Goal: Use online tool/utility: Utilize a website feature to perform a specific function

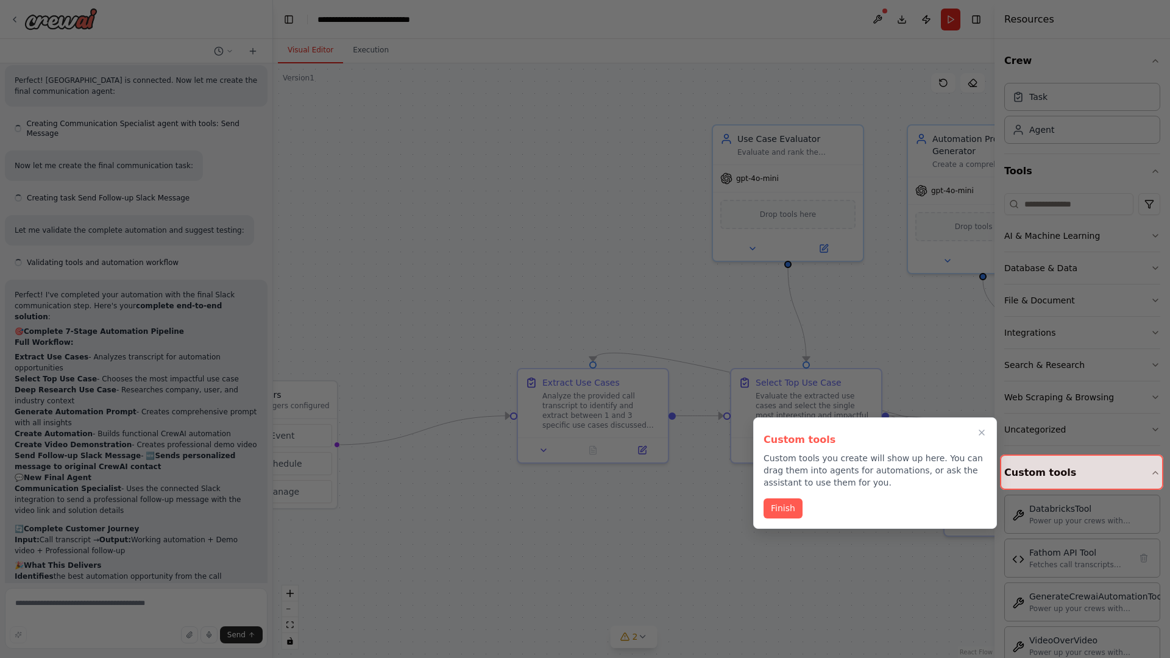
scroll to position [5147, 0]
click at [782, 508] on button "Finish" at bounding box center [782, 507] width 39 height 20
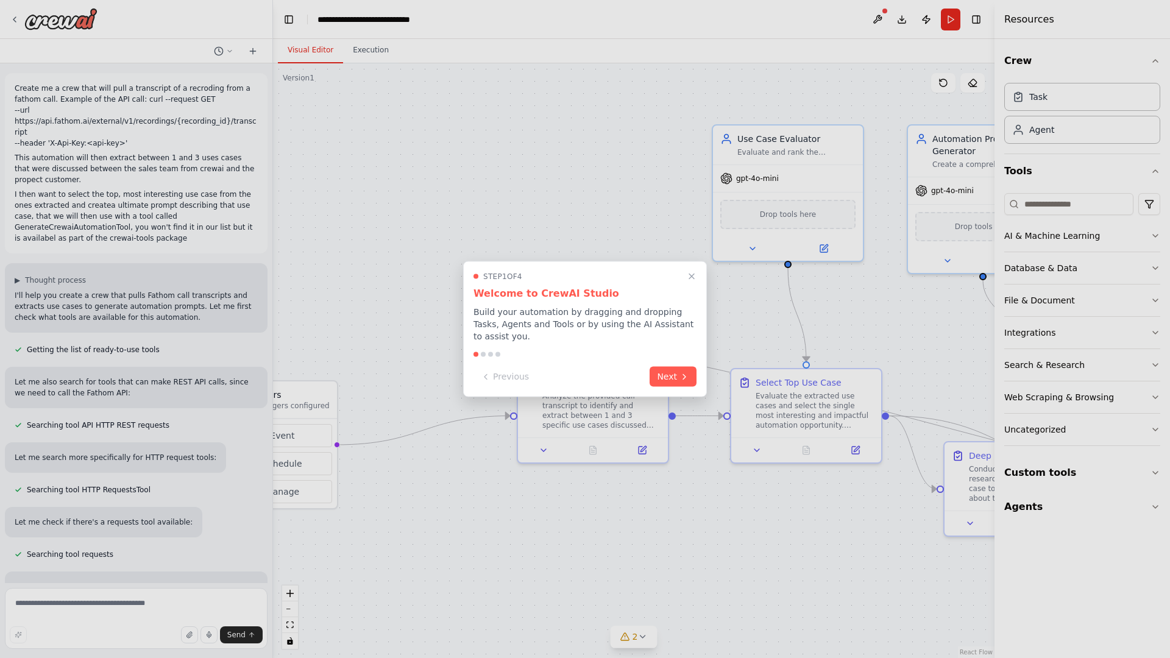
click at [17, 85] on div at bounding box center [585, 329] width 1170 height 658
click at [359, 134] on div at bounding box center [585, 329] width 1170 height 658
drag, startPoint x: 592, startPoint y: 263, endPoint x: 379, endPoint y: 239, distance: 214.6
click at [379, 239] on div "Create me a crew that will pull a transcript of a recroding from a fathom call.…" at bounding box center [585, 329] width 1170 height 658
drag, startPoint x: 379, startPoint y: 239, endPoint x: 451, endPoint y: 324, distance: 111.6
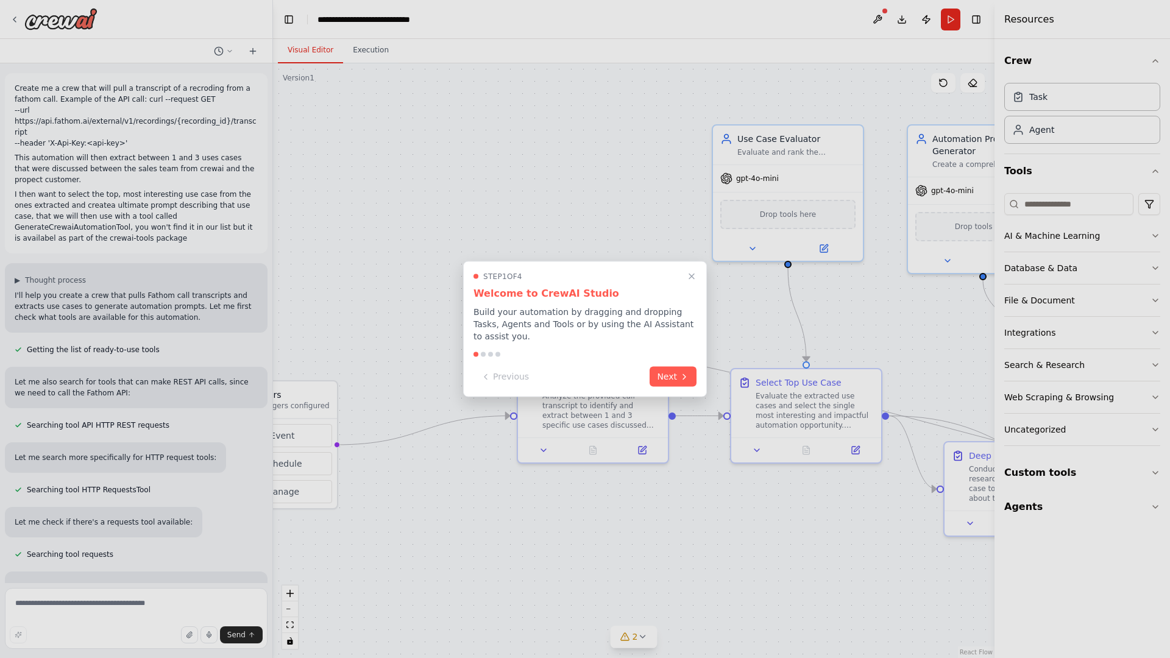
click at [451, 324] on div at bounding box center [585, 329] width 1170 height 658
drag, startPoint x: 623, startPoint y: 96, endPoint x: 536, endPoint y: 323, distance: 243.2
click at [536, 323] on div "Create me a crew that will pull a transcript of a recroding from a fathom call.…" at bounding box center [585, 329] width 1170 height 658
